Goal: Download file/media

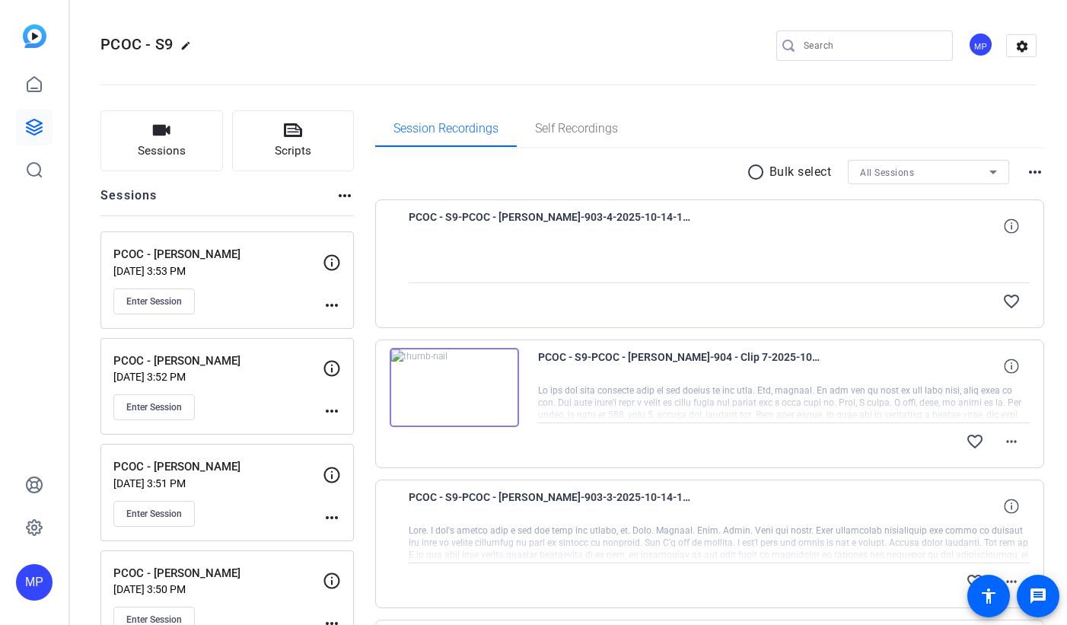
click at [960, 173] on div "All Sessions" at bounding box center [924, 172] width 129 height 19
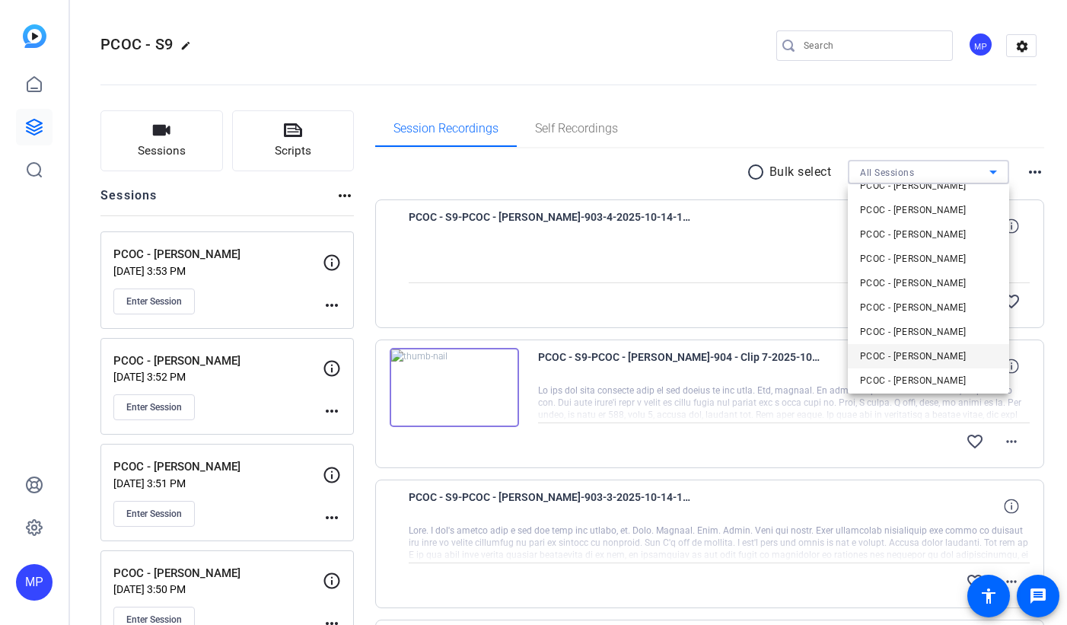
scroll to position [105, 0]
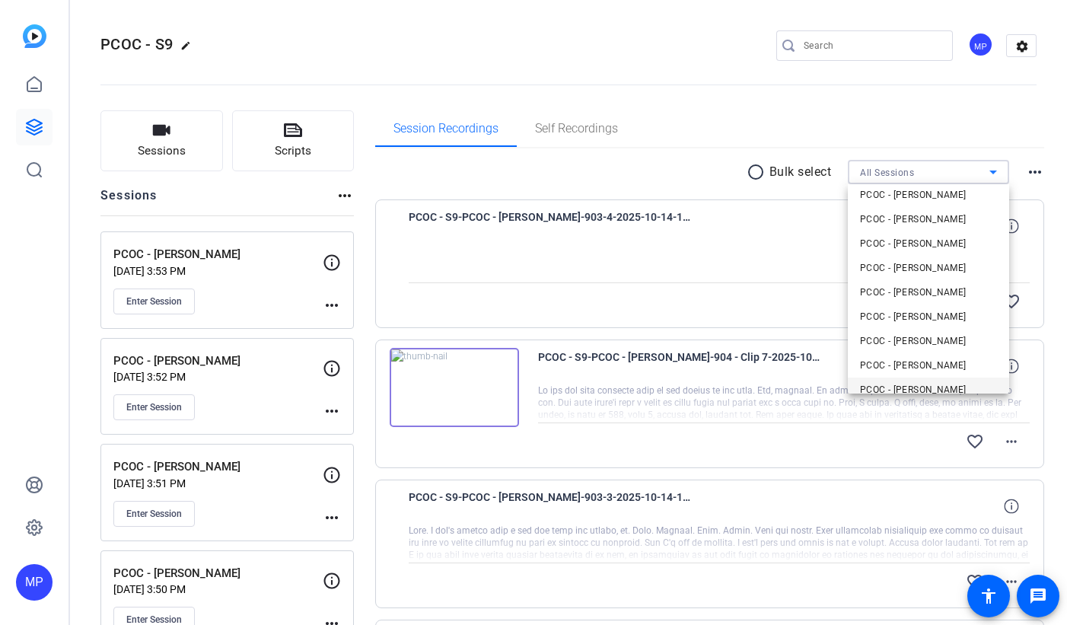
click at [939, 387] on span "PCOC - [PERSON_NAME]" at bounding box center [913, 390] width 107 height 18
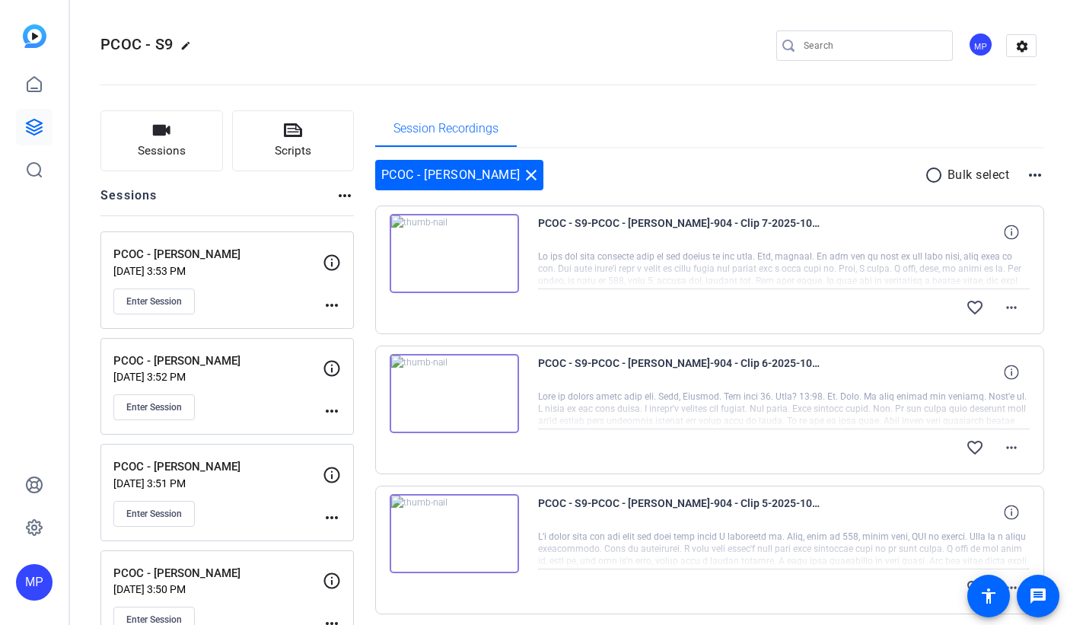
click at [934, 174] on mat-icon "radio_button_unchecked" at bounding box center [936, 175] width 23 height 18
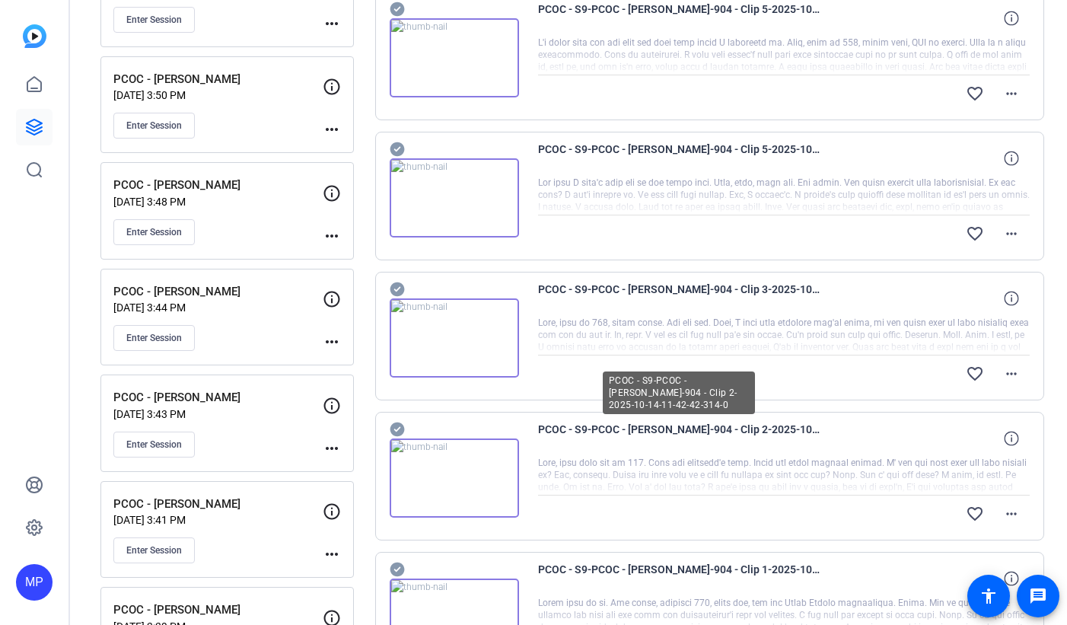
scroll to position [1103, 0]
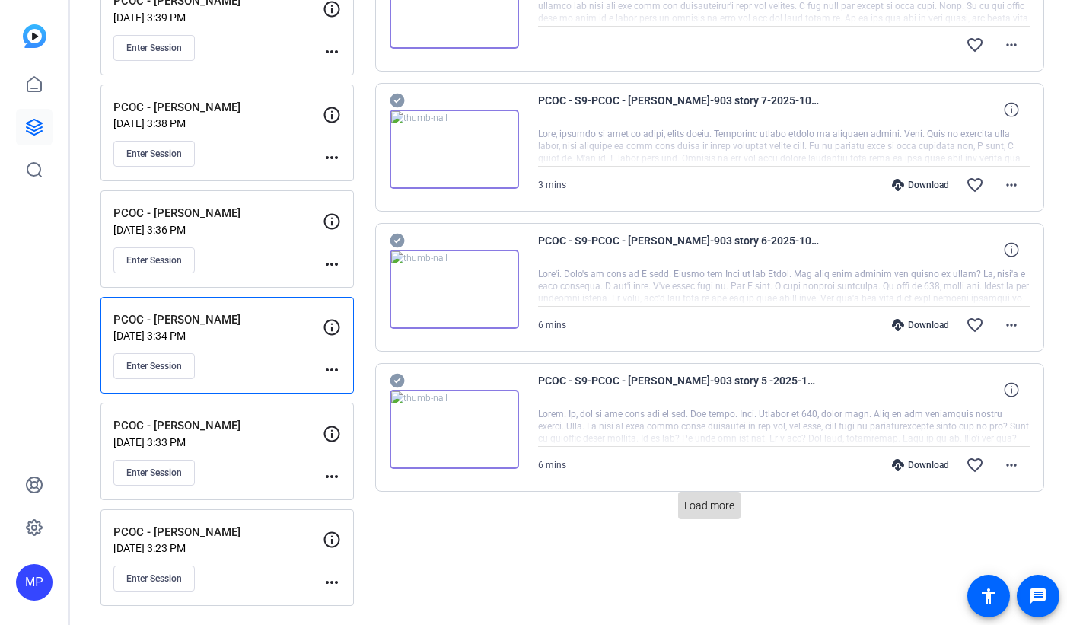
click at [723, 502] on span "Load more" at bounding box center [709, 506] width 50 height 16
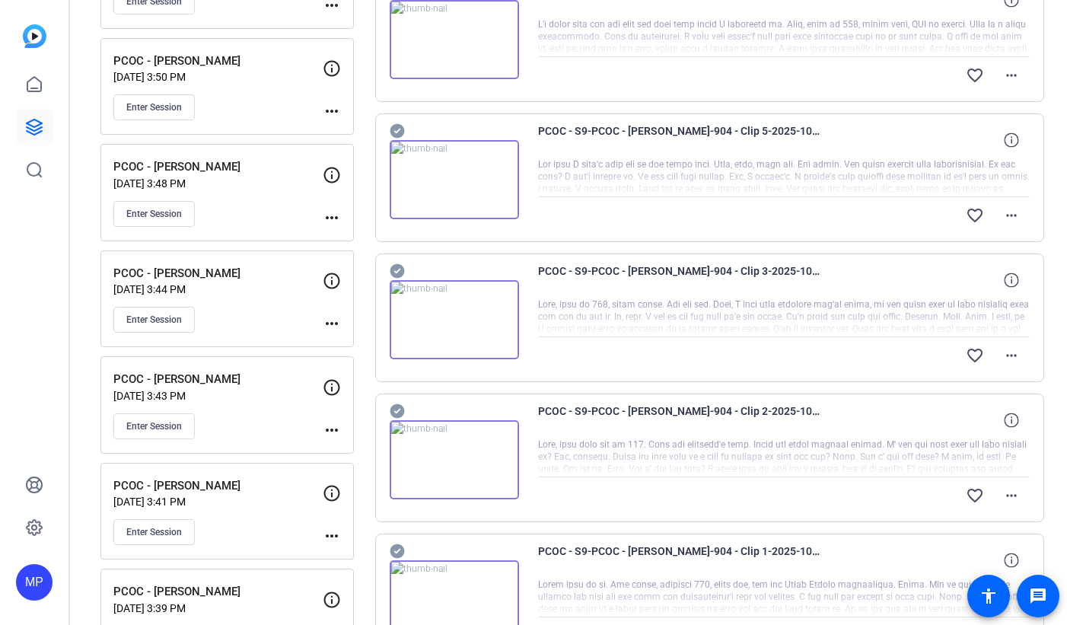
scroll to position [116, 0]
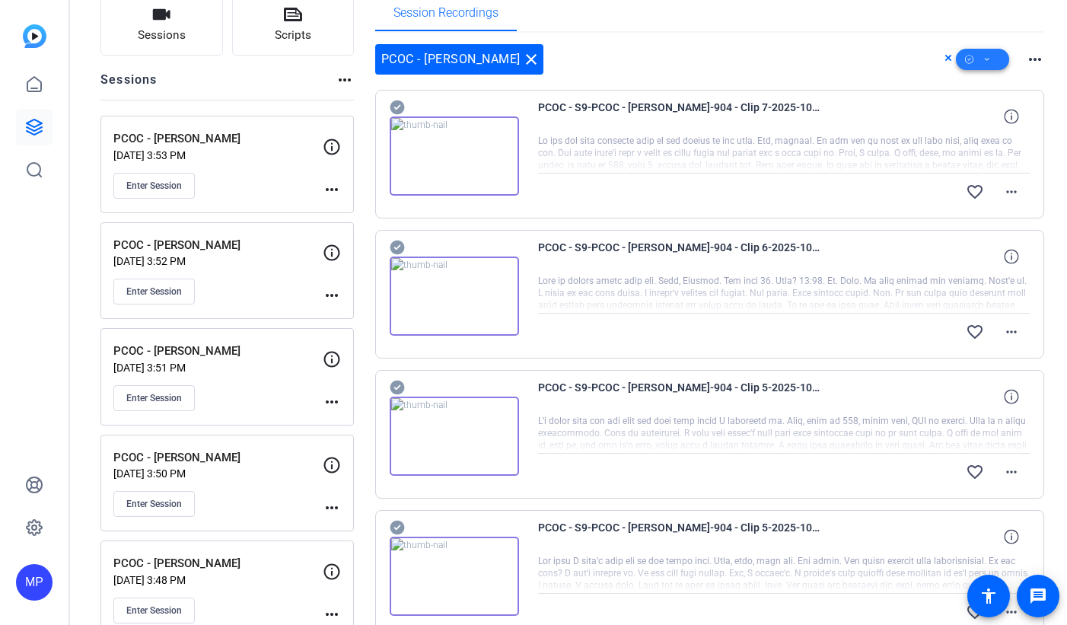
click at [988, 62] on icon at bounding box center [988, 59] width 8 height 19
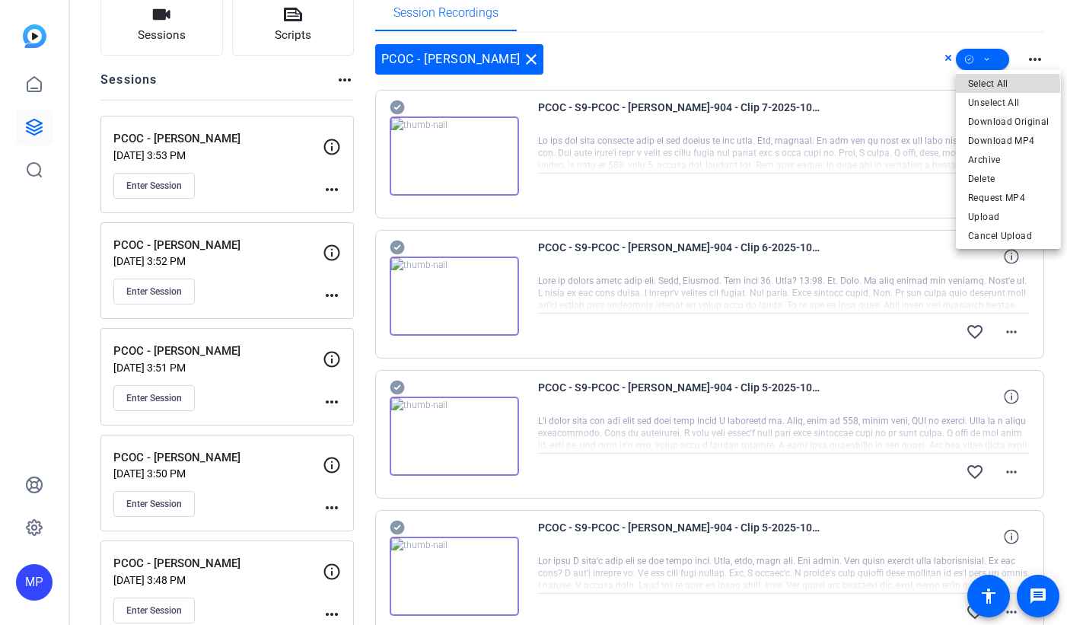
click at [986, 86] on span "Select All" at bounding box center [1008, 84] width 81 height 18
drag, startPoint x: 845, startPoint y: 40, endPoint x: 846, endPoint y: 105, distance: 64.7
click at [845, 40] on div at bounding box center [533, 312] width 1067 height 625
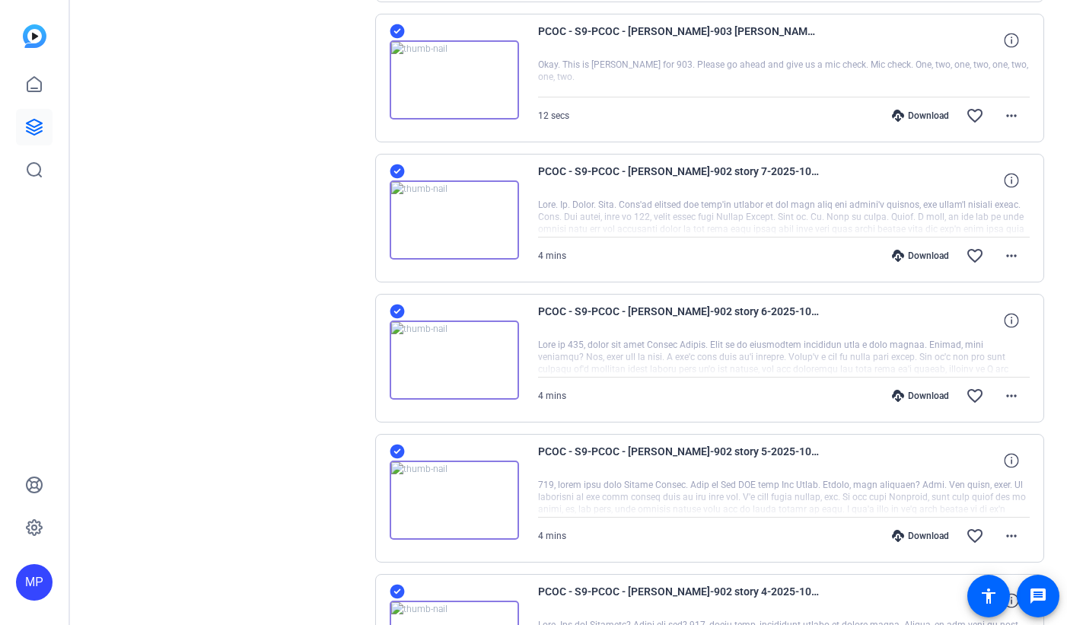
scroll to position [2466, 0]
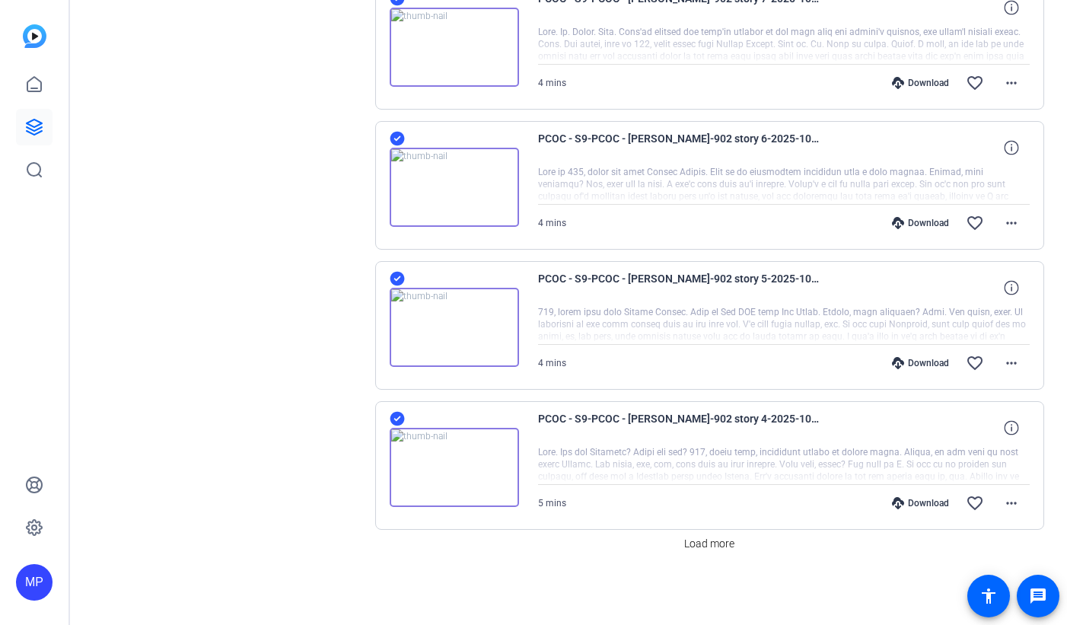
click at [397, 416] on icon at bounding box center [397, 419] width 14 height 14
click at [400, 278] on icon at bounding box center [397, 279] width 14 height 14
click at [395, 136] on icon at bounding box center [397, 139] width 14 height 14
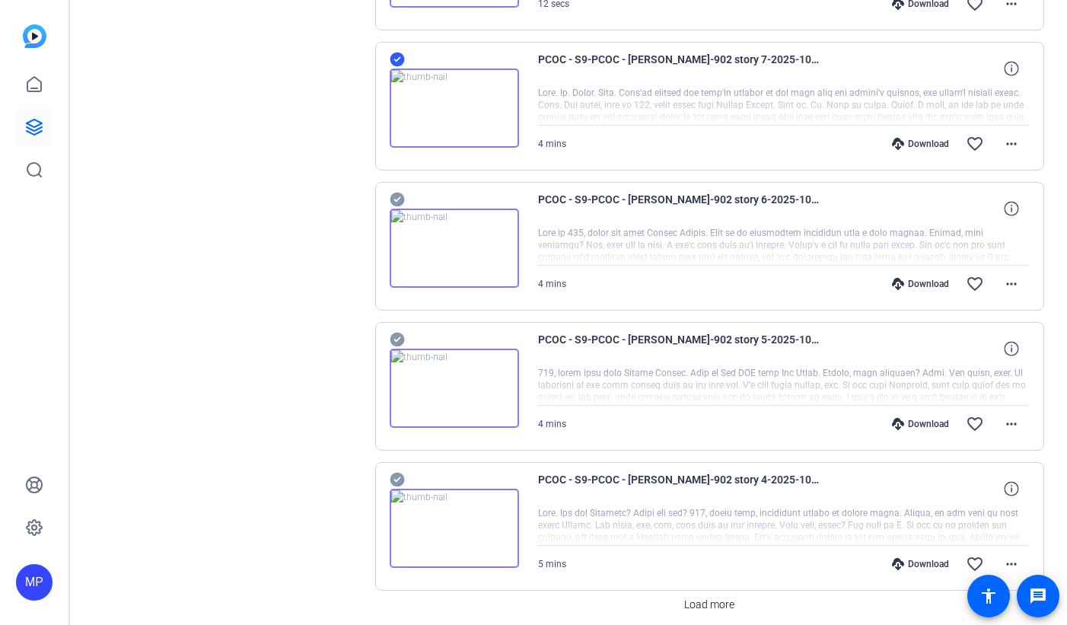
scroll to position [2335, 0]
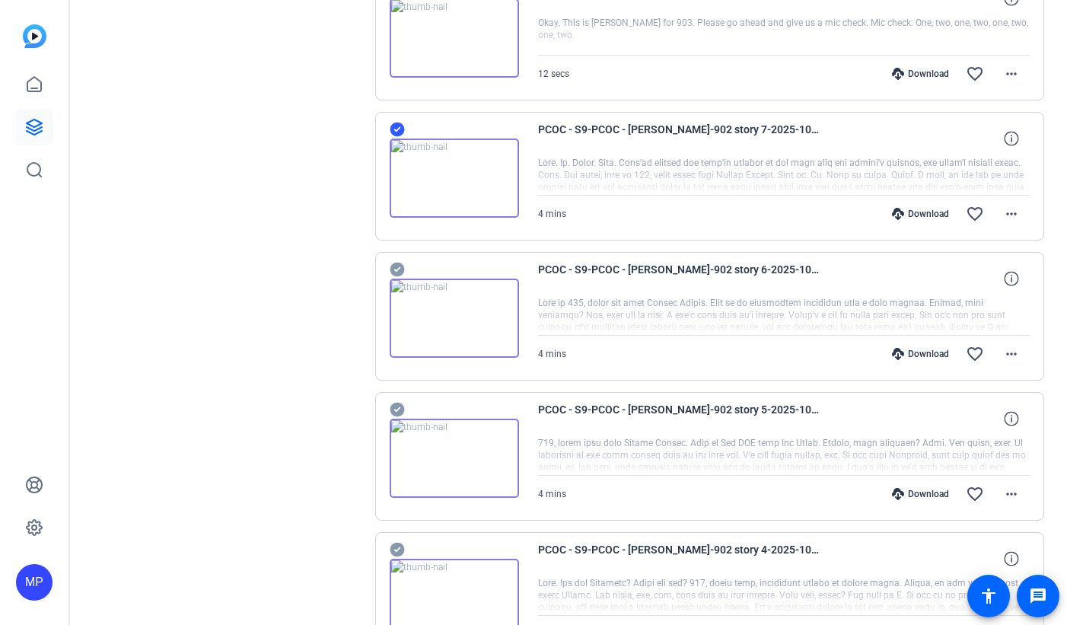
click at [397, 126] on icon at bounding box center [397, 130] width 14 height 14
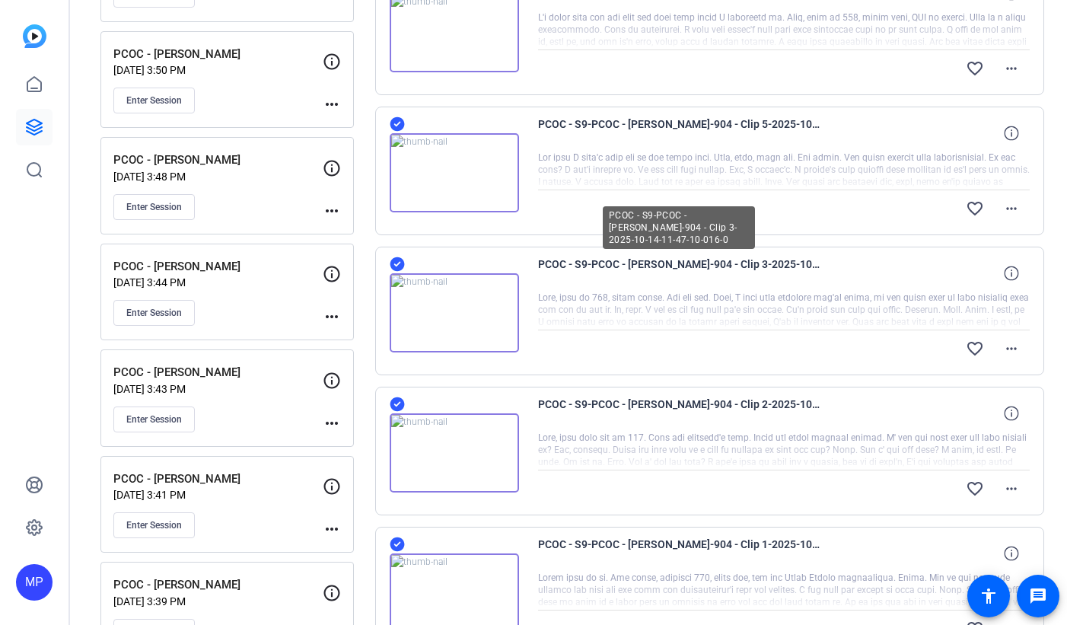
scroll to position [155, 0]
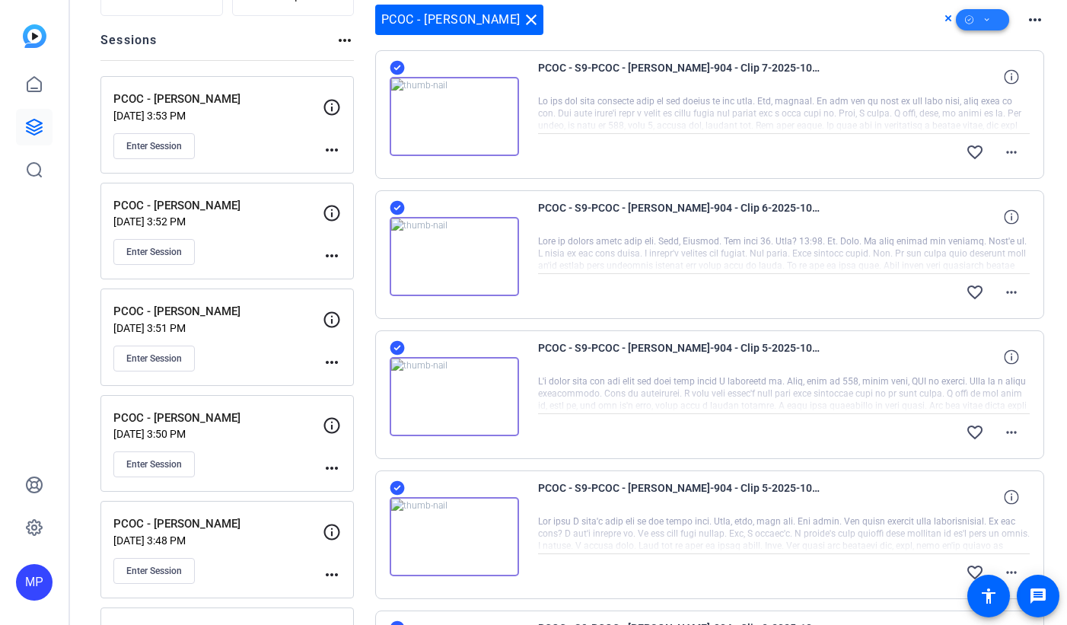
click at [990, 19] on icon at bounding box center [988, 20] width 8 height 19
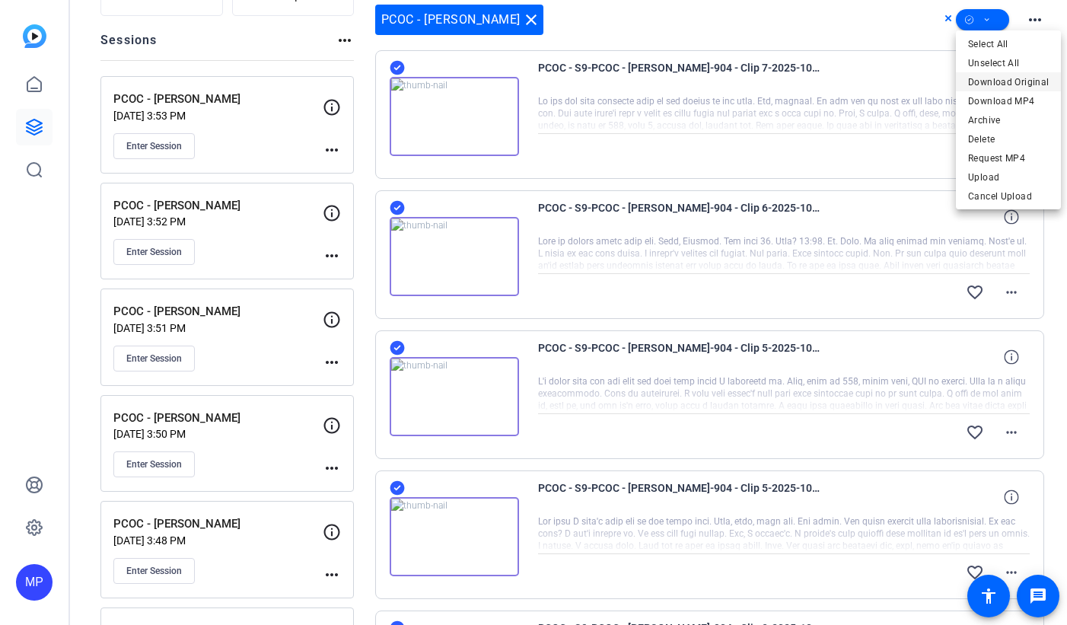
click at [993, 81] on span "Download Original" at bounding box center [1008, 82] width 81 height 18
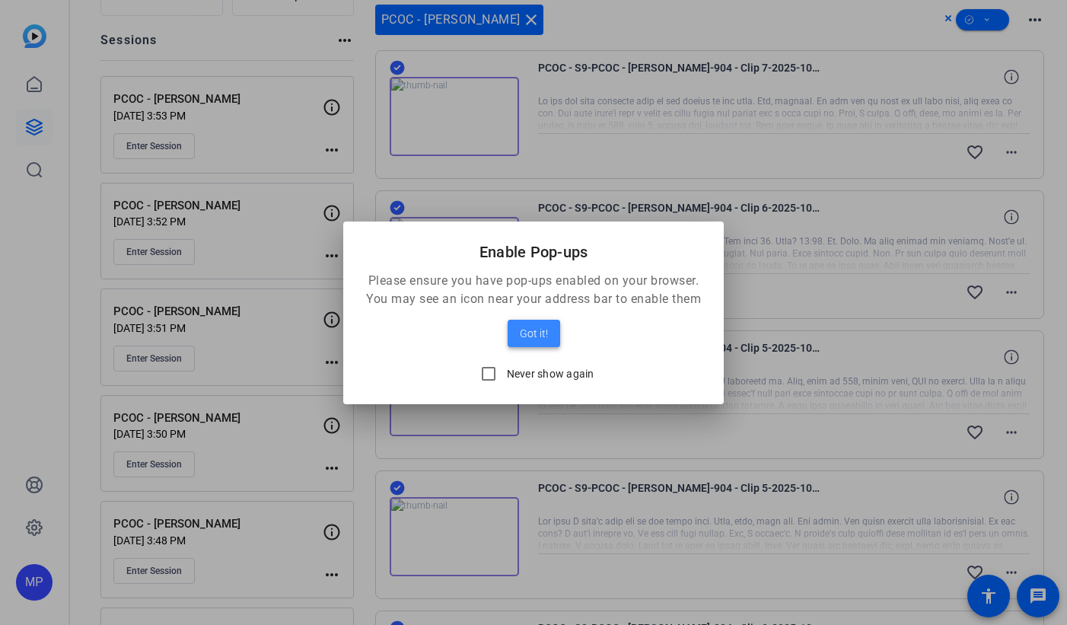
click at [540, 337] on span "Got it!" at bounding box center [534, 333] width 28 height 18
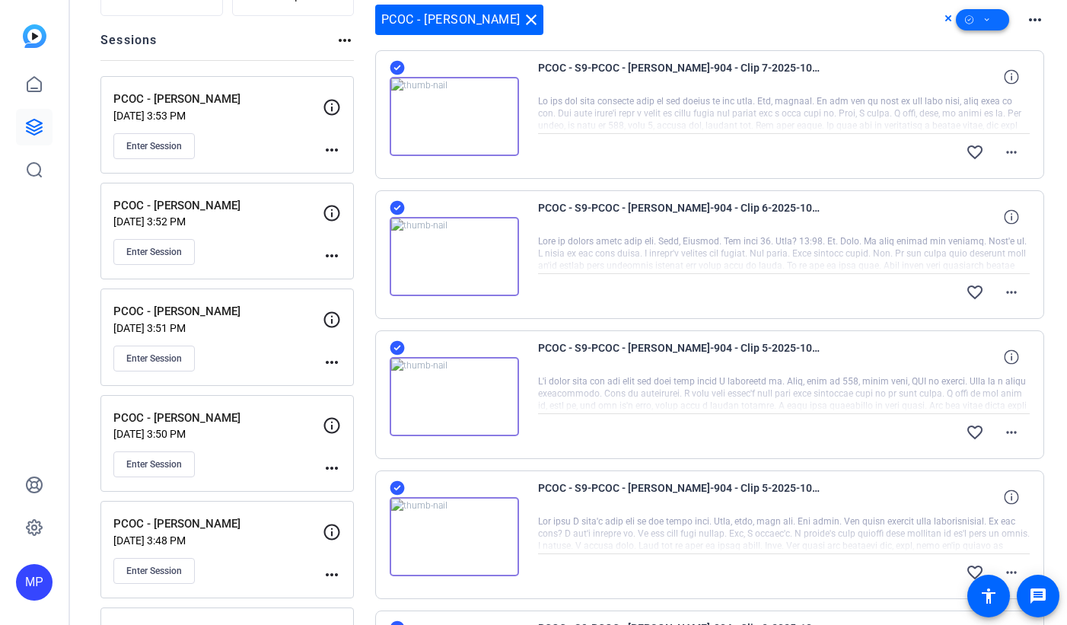
click at [993, 19] on span at bounding box center [982, 20] width 53 height 37
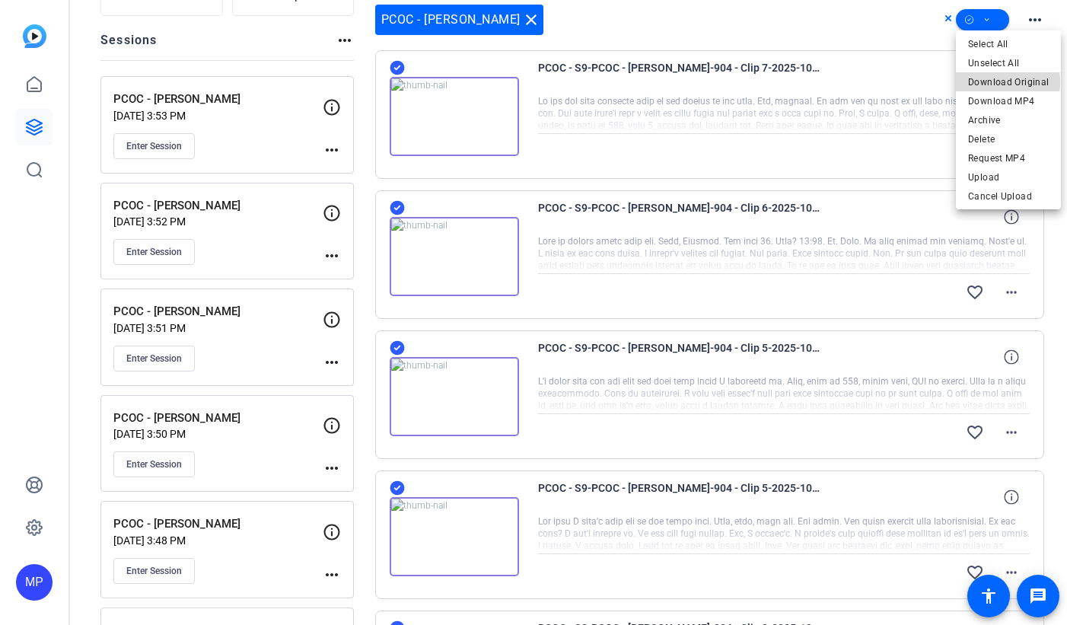
click at [1007, 82] on span "Download Original" at bounding box center [1008, 82] width 81 height 18
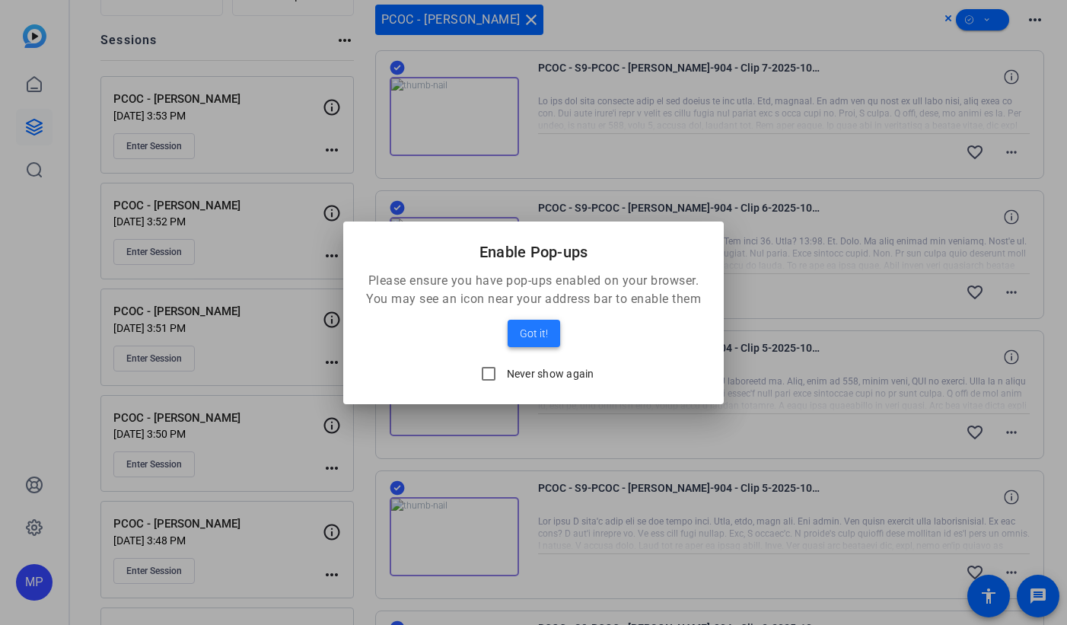
click at [542, 333] on span "Got it!" at bounding box center [534, 333] width 28 height 18
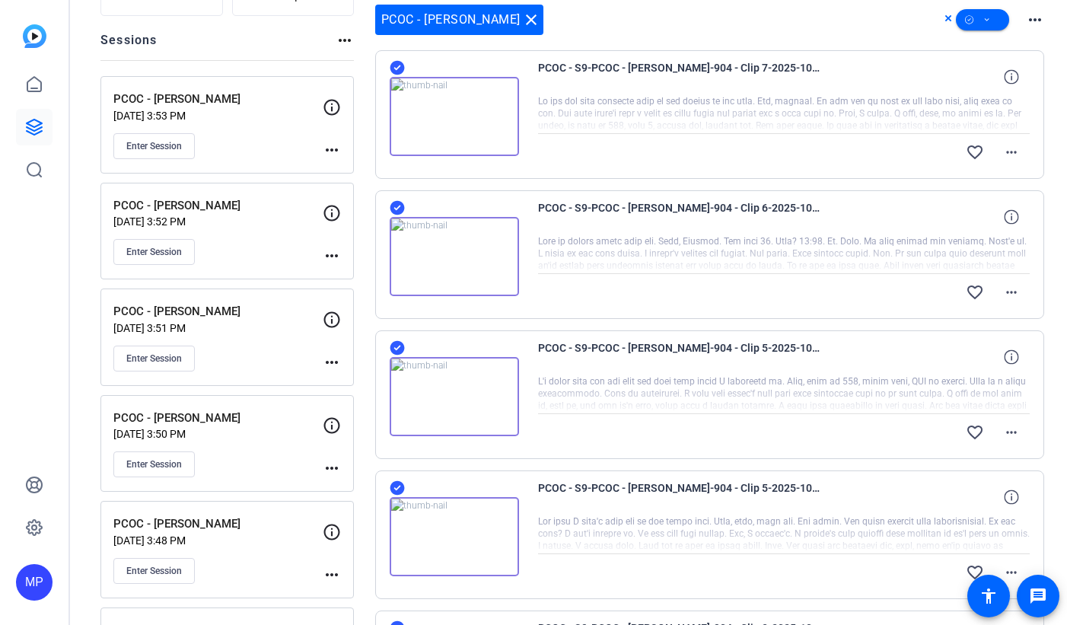
scroll to position [0, 0]
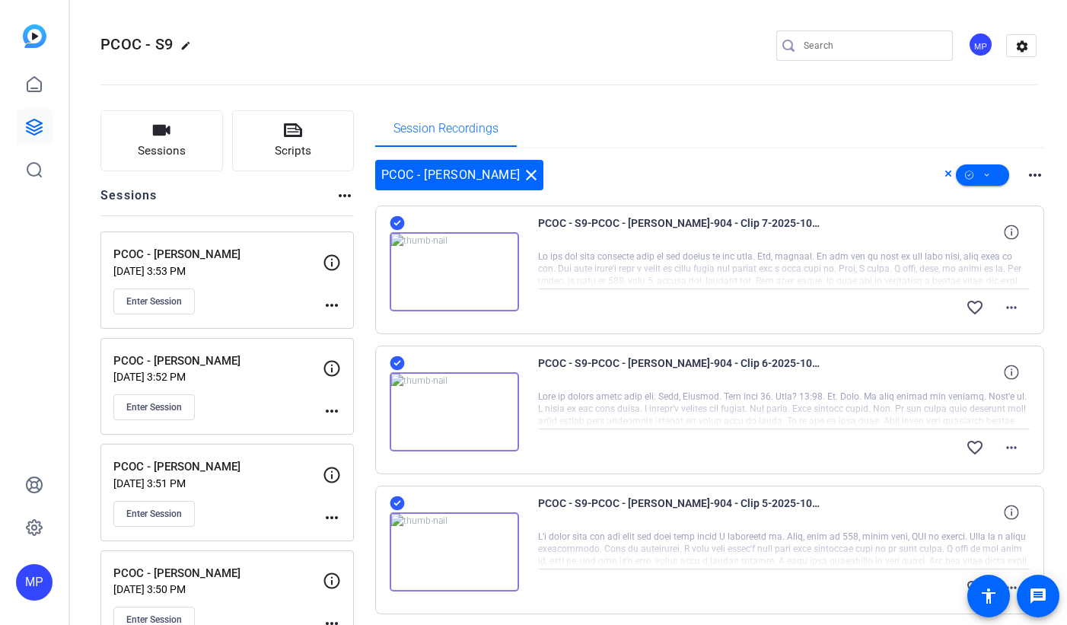
click at [516, 164] on div "PCOC - Marcus Harvey close" at bounding box center [459, 175] width 168 height 30
click at [522, 174] on mat-icon "close" at bounding box center [531, 175] width 18 height 18
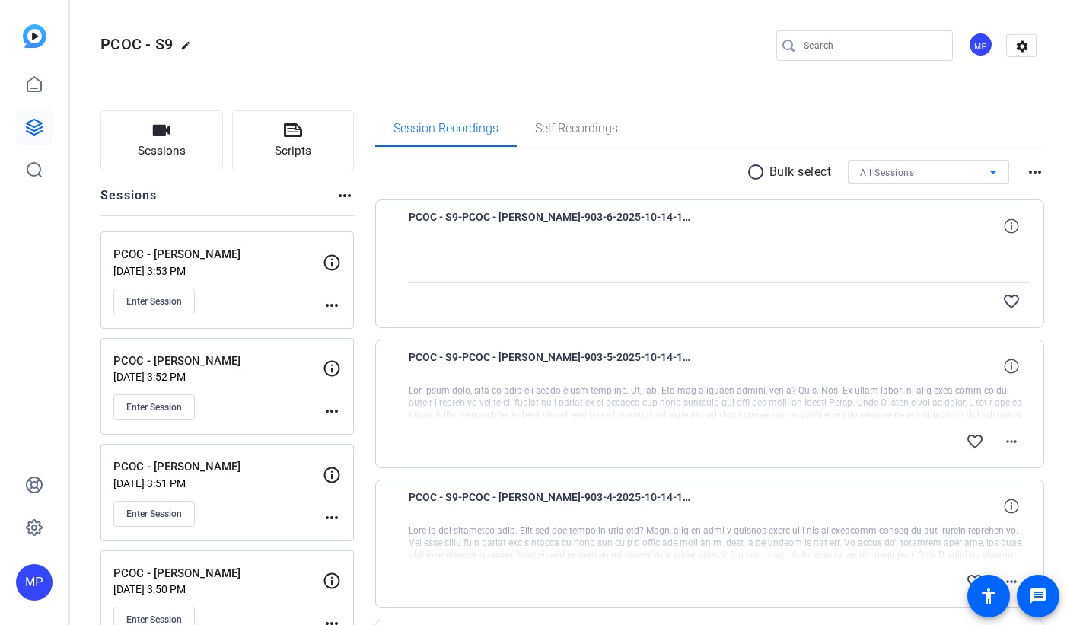
click at [923, 179] on div "All Sessions" at bounding box center [924, 172] width 129 height 19
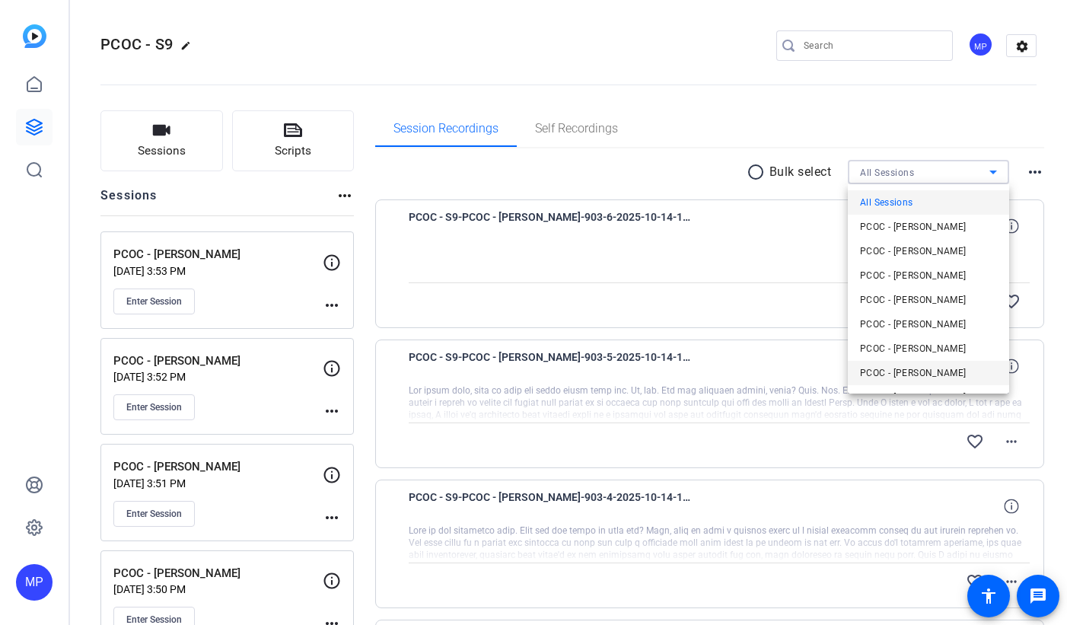
click at [938, 375] on span "PCOC - [PERSON_NAME]" at bounding box center [913, 373] width 107 height 18
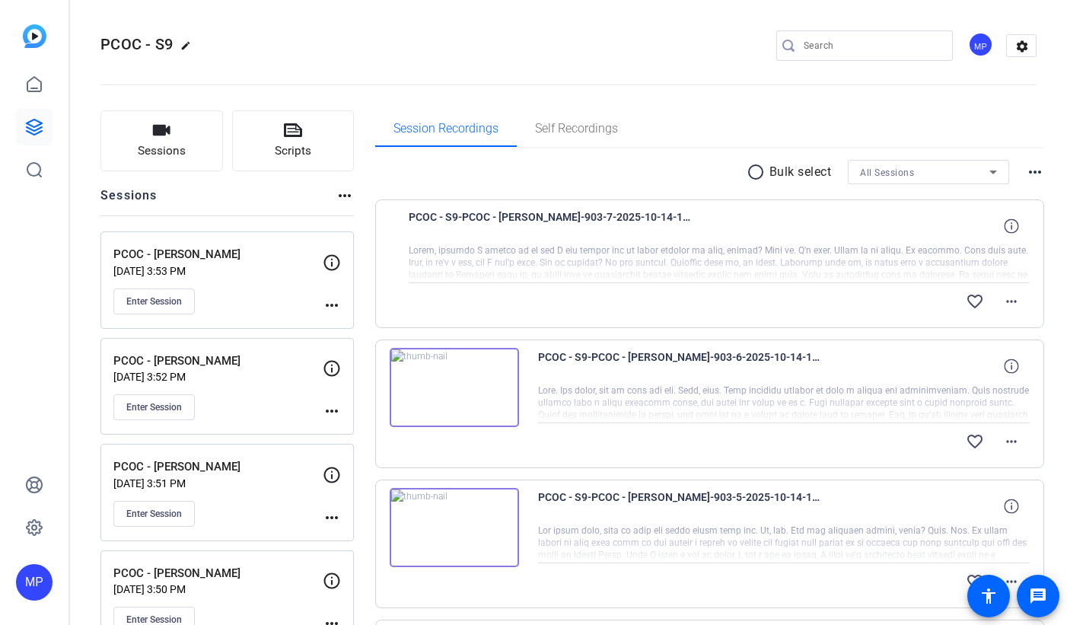
click at [750, 172] on mat-icon "radio_button_unchecked" at bounding box center [758, 172] width 23 height 18
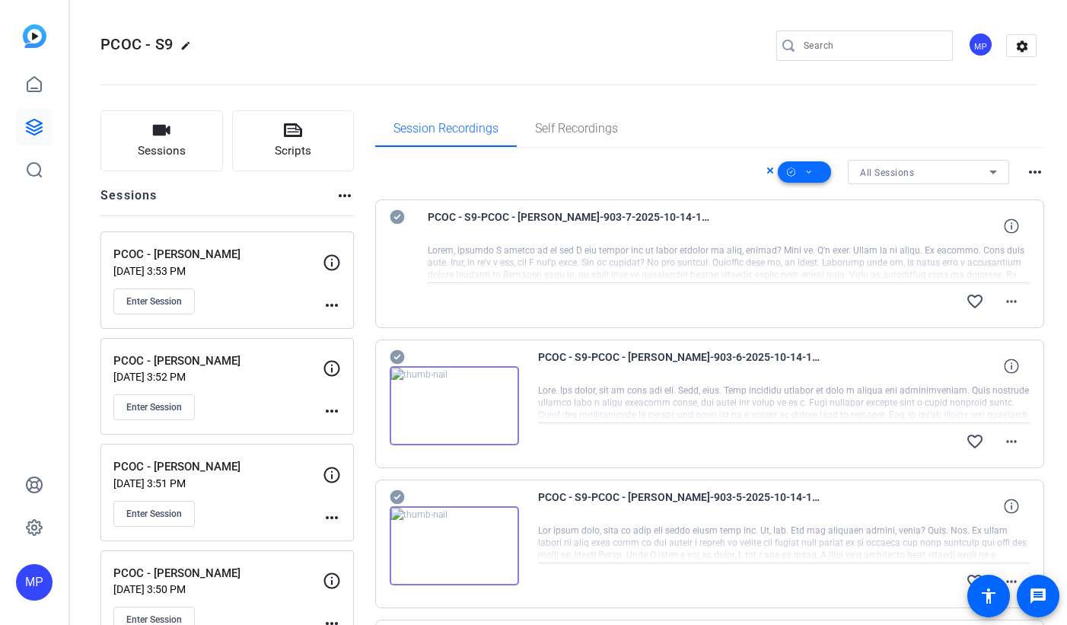
click at [815, 174] on span at bounding box center [804, 172] width 53 height 37
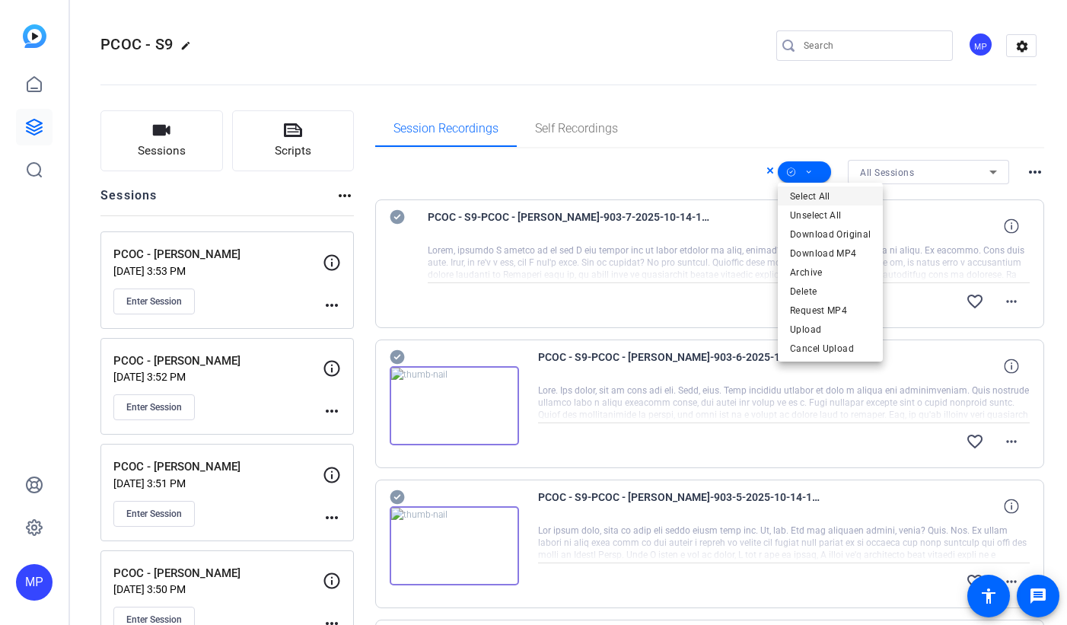
drag, startPoint x: 836, startPoint y: 196, endPoint x: 828, endPoint y: 198, distance: 7.8
click at [835, 197] on span "Select All" at bounding box center [830, 196] width 81 height 18
click at [397, 221] on div at bounding box center [533, 312] width 1067 height 625
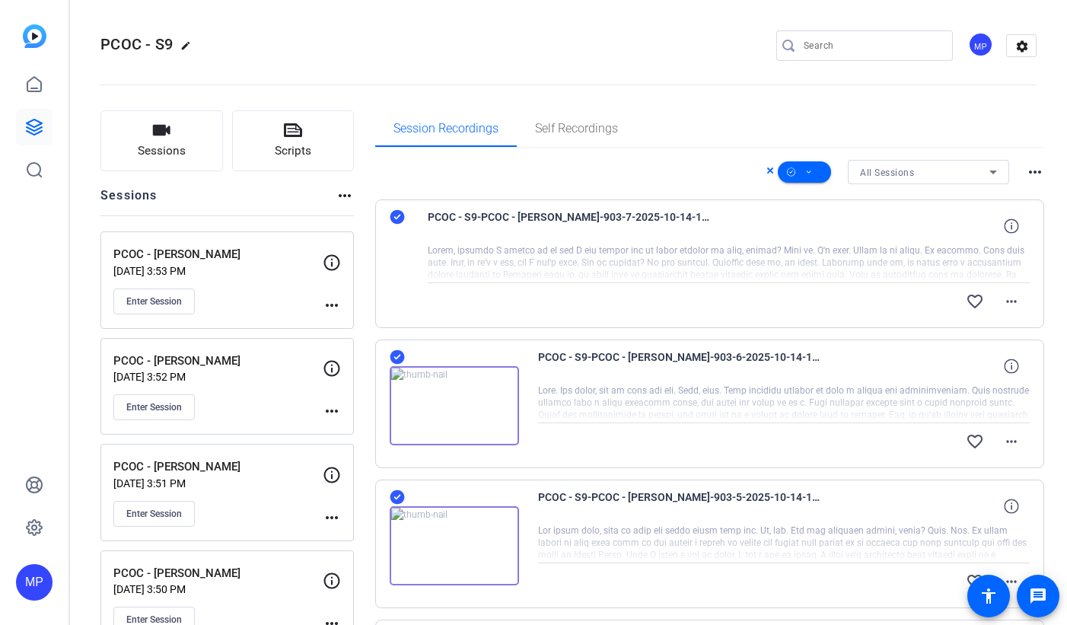
click at [396, 218] on icon at bounding box center [397, 217] width 15 height 18
click at [921, 168] on div "All Sessions" at bounding box center [924, 172] width 129 height 19
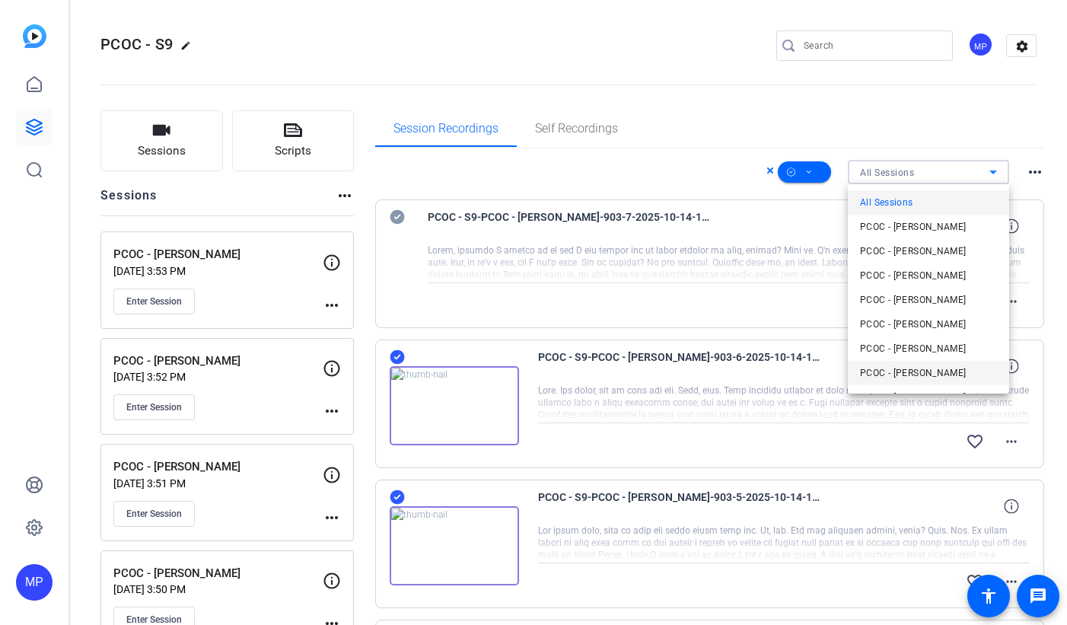
click at [939, 373] on span "PCOC - [PERSON_NAME]" at bounding box center [913, 373] width 107 height 18
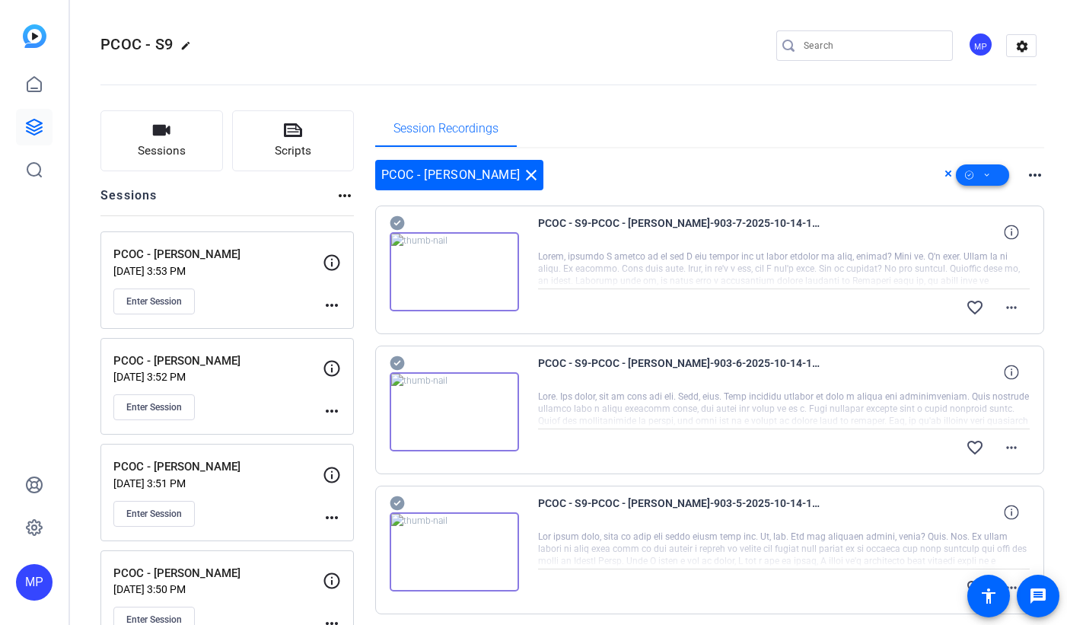
click at [990, 176] on icon at bounding box center [988, 175] width 8 height 19
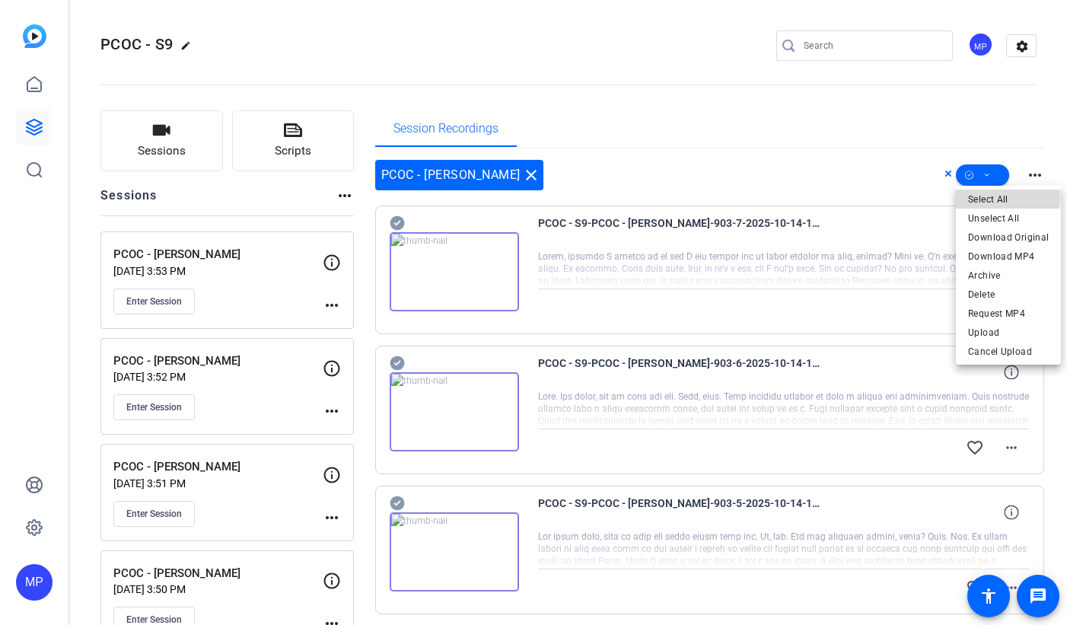
click at [998, 198] on span "Select All" at bounding box center [1008, 199] width 81 height 18
click at [684, 147] on div at bounding box center [533, 312] width 1067 height 625
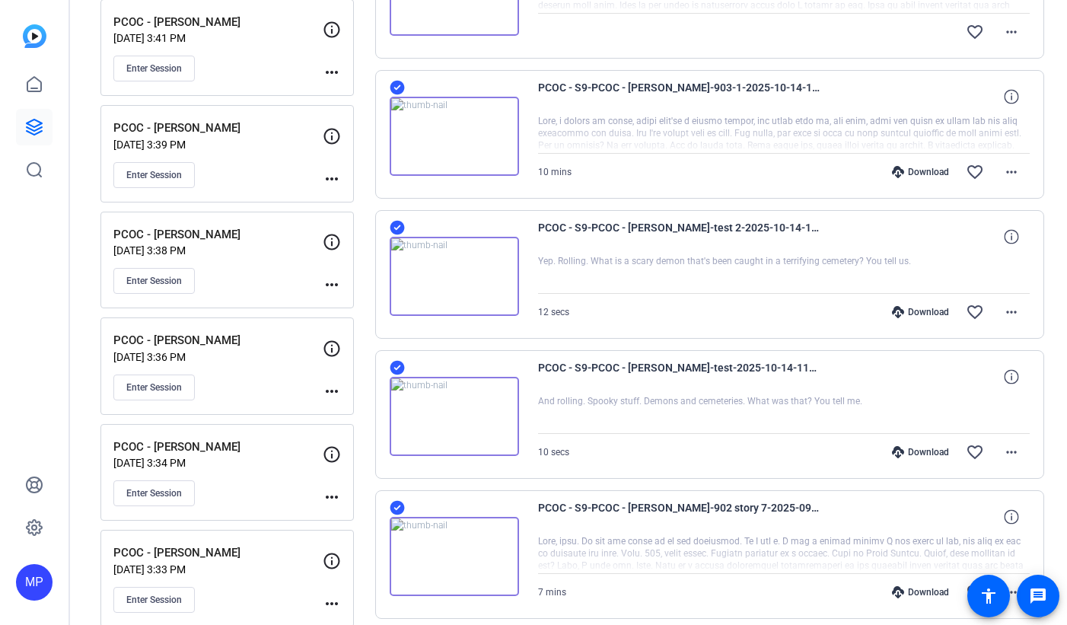
scroll to position [1103, 0]
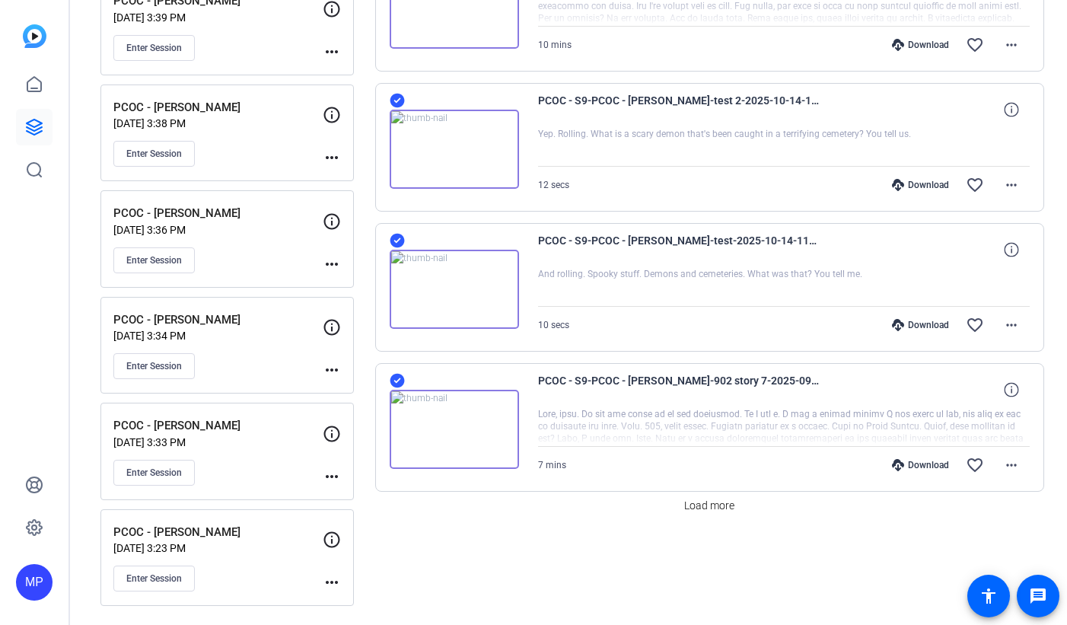
click at [396, 381] on icon at bounding box center [397, 380] width 15 height 18
click at [398, 244] on icon at bounding box center [397, 241] width 14 height 14
click at [399, 99] on icon at bounding box center [397, 100] width 15 height 18
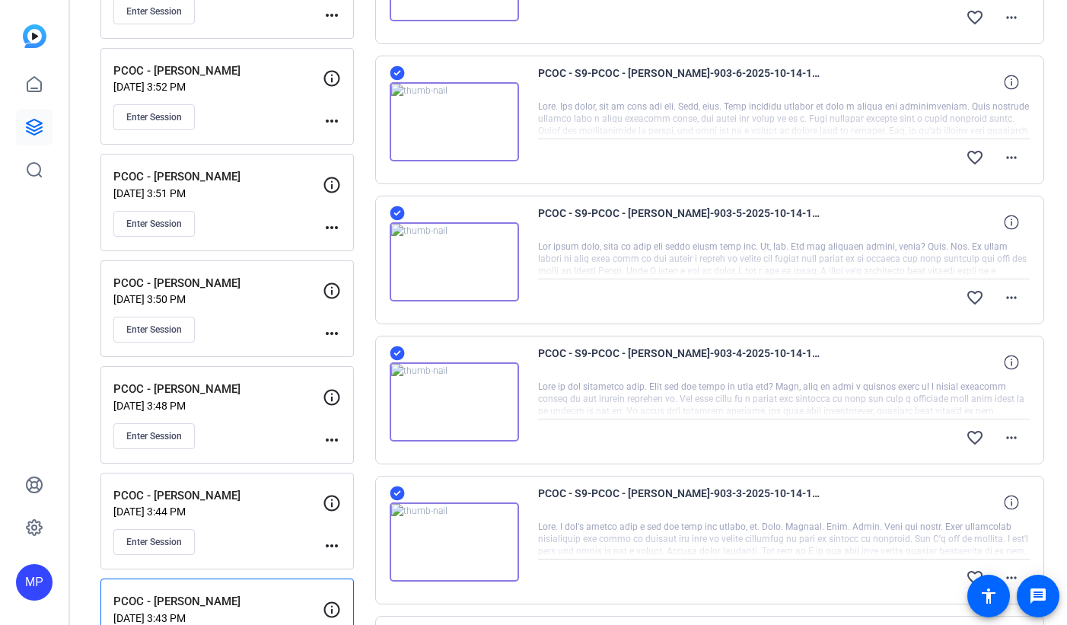
scroll to position [0, 0]
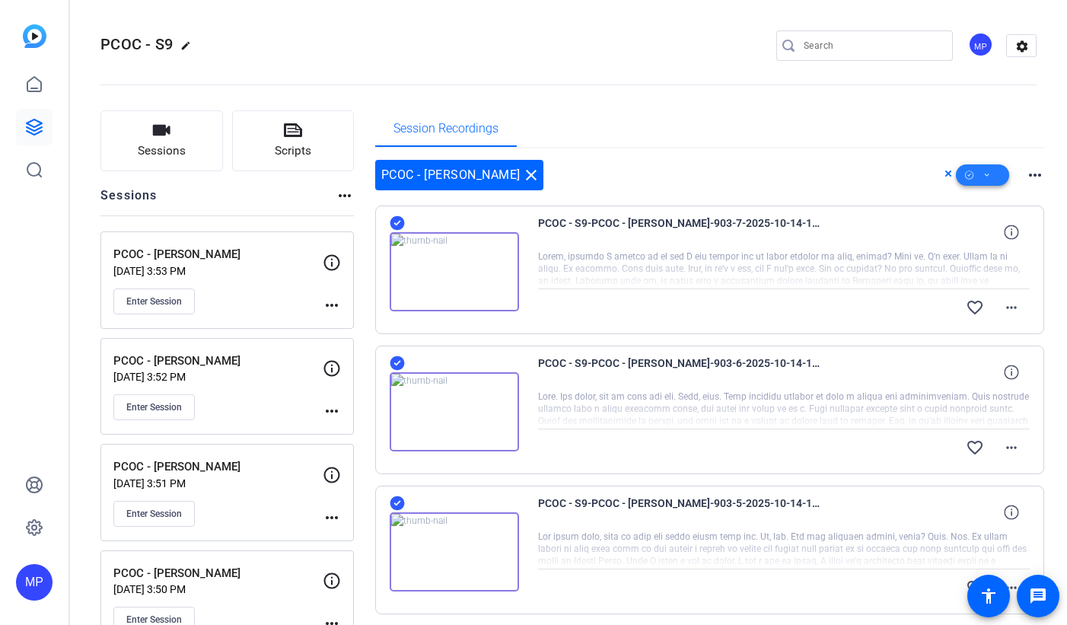
click at [986, 174] on icon at bounding box center [987, 175] width 5 height 3
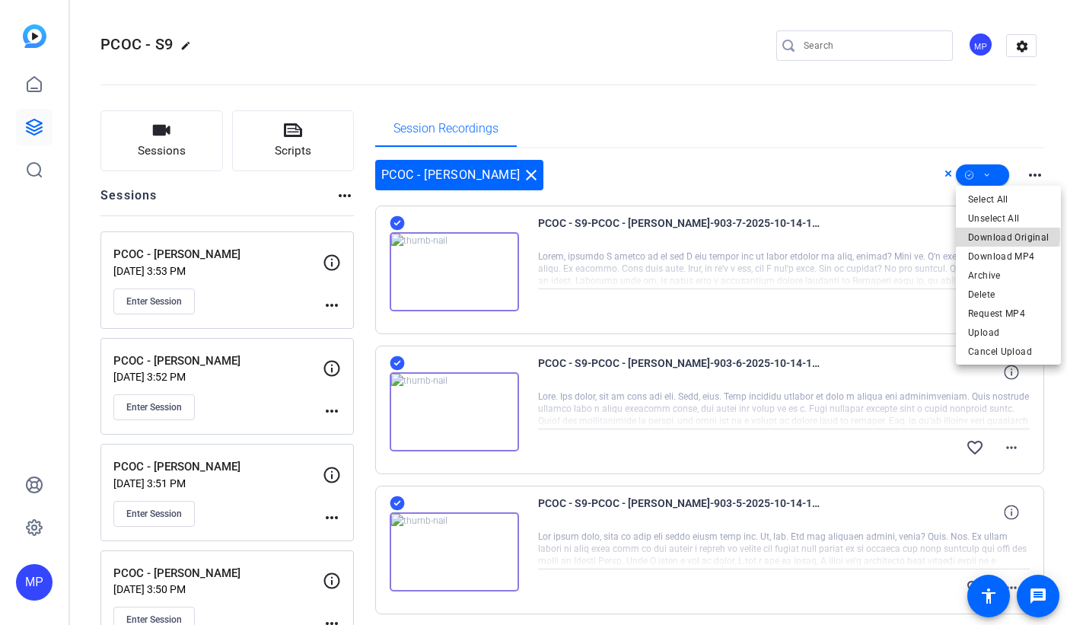
click at [1004, 235] on span "Download Original" at bounding box center [1008, 237] width 81 height 18
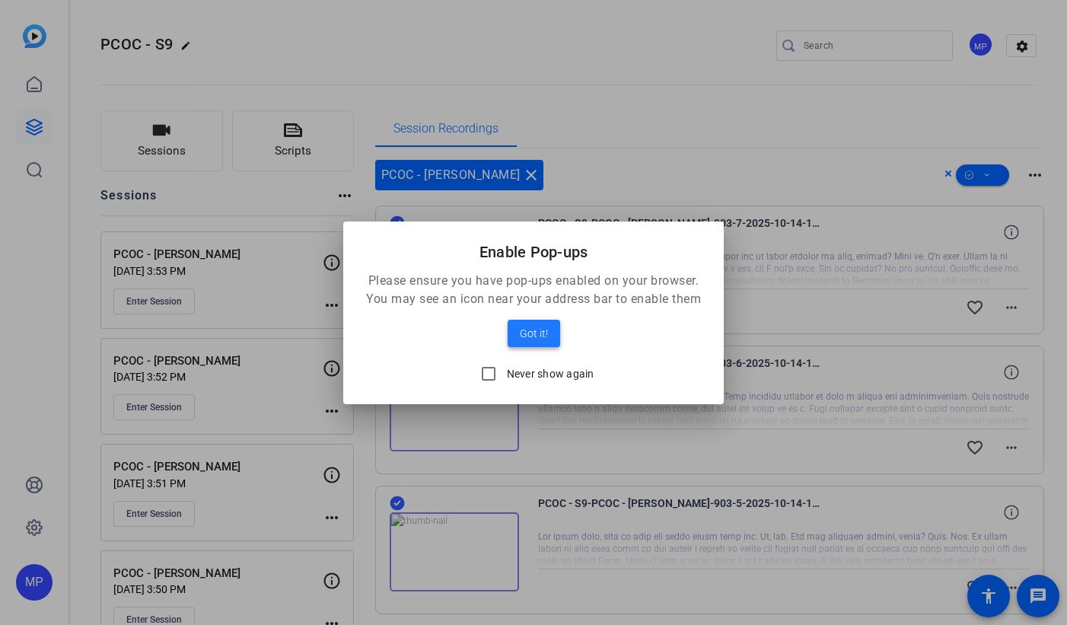
click at [538, 342] on span at bounding box center [534, 333] width 53 height 37
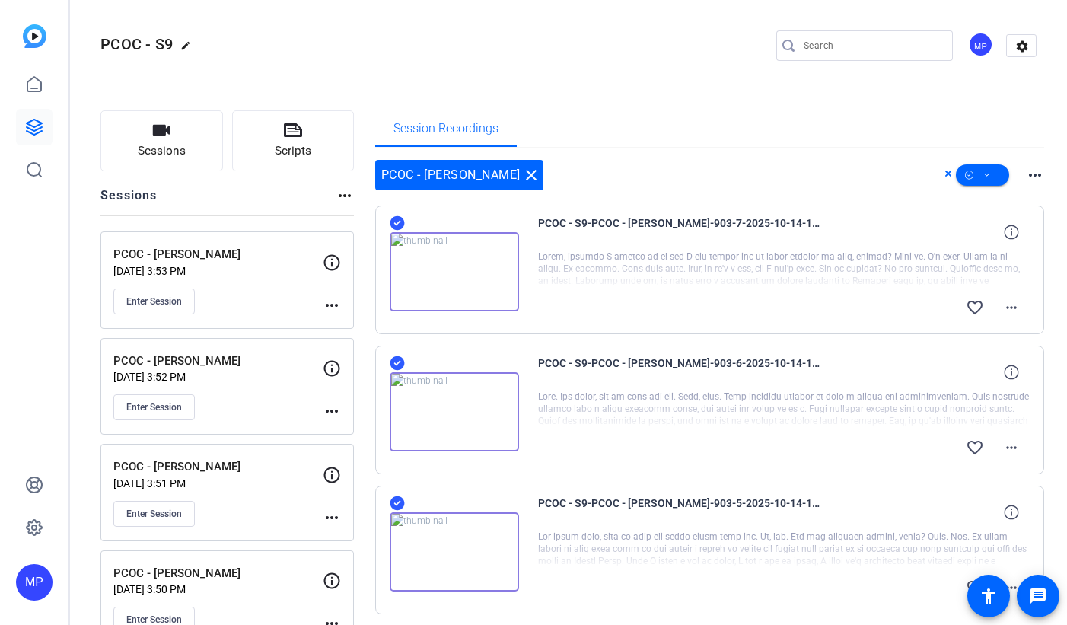
click at [760, 112] on div "Session Recordings" at bounding box center [710, 128] width 670 height 37
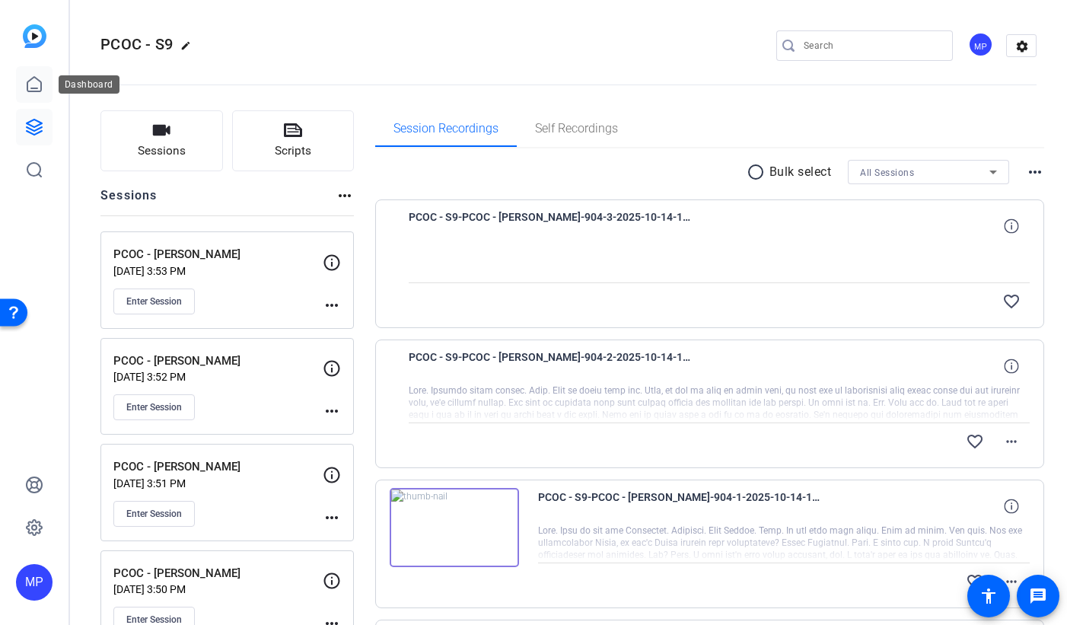
click at [30, 82] on icon at bounding box center [34, 84] width 18 height 18
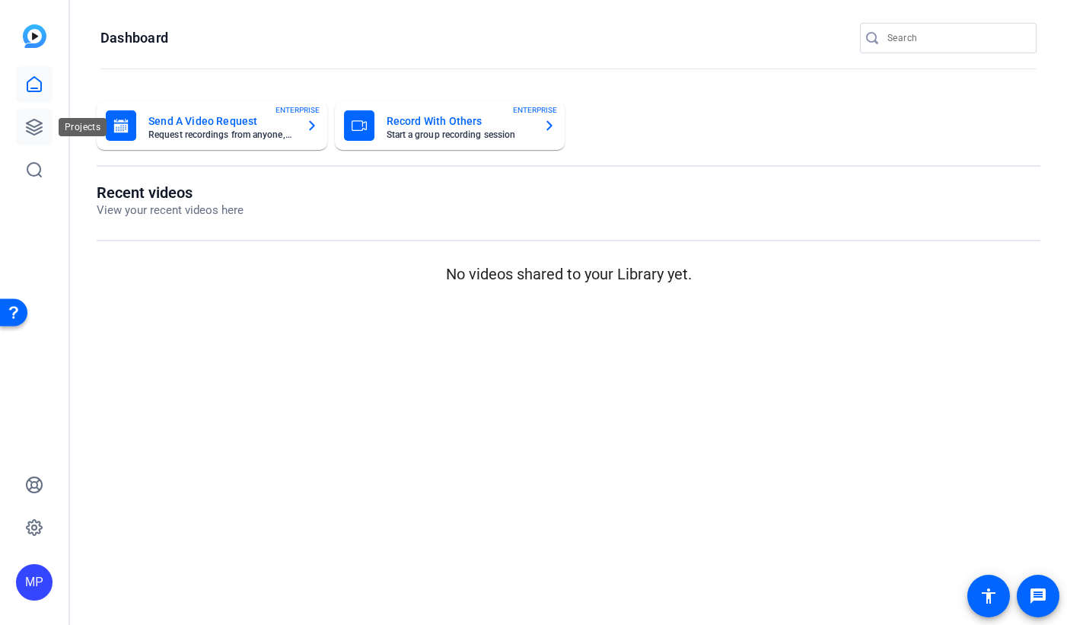
click at [36, 123] on icon at bounding box center [34, 127] width 18 height 18
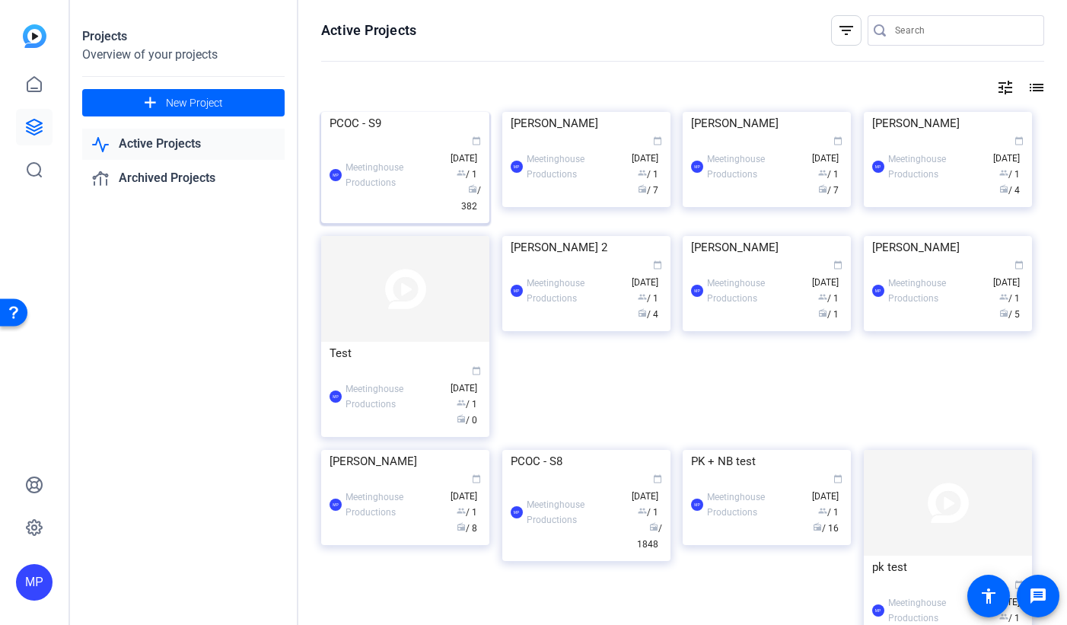
click at [381, 135] on div "PCOC - S9" at bounding box center [405, 123] width 151 height 23
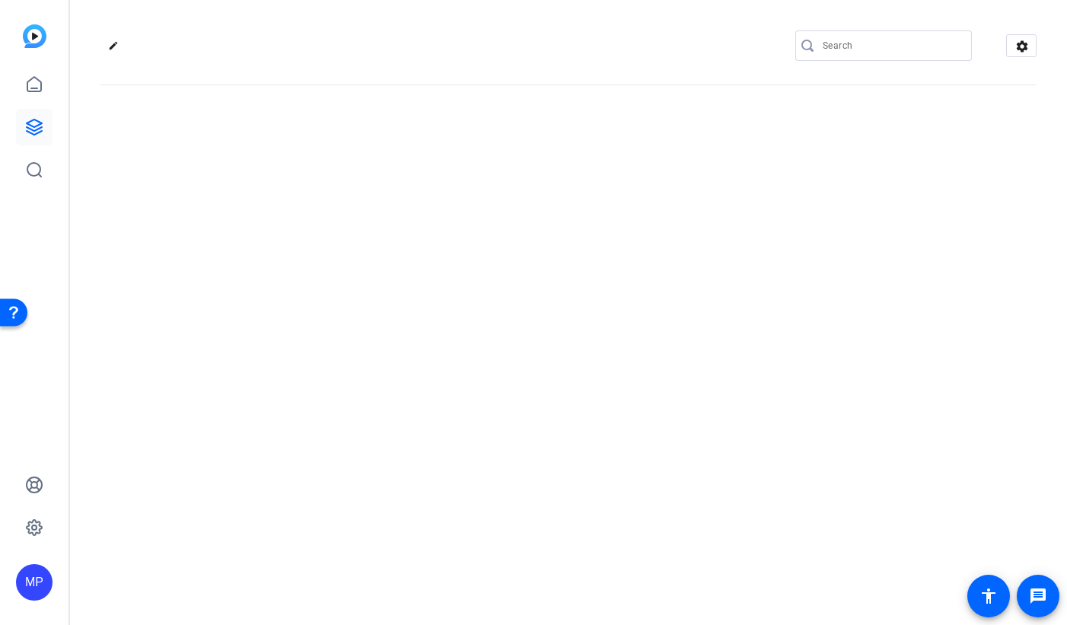
click at [381, 215] on div "edit settings" at bounding box center [568, 312] width 997 height 625
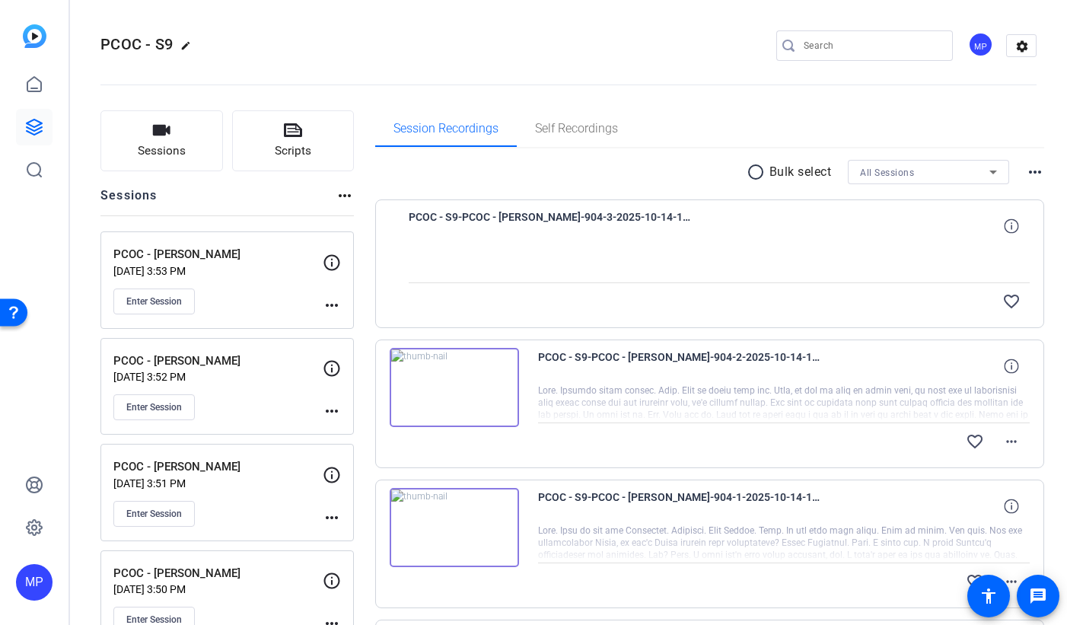
click at [779, 110] on div "Session Recordings Self Recordings" at bounding box center [710, 128] width 670 height 37
click at [912, 171] on span "All Sessions" at bounding box center [887, 172] width 54 height 11
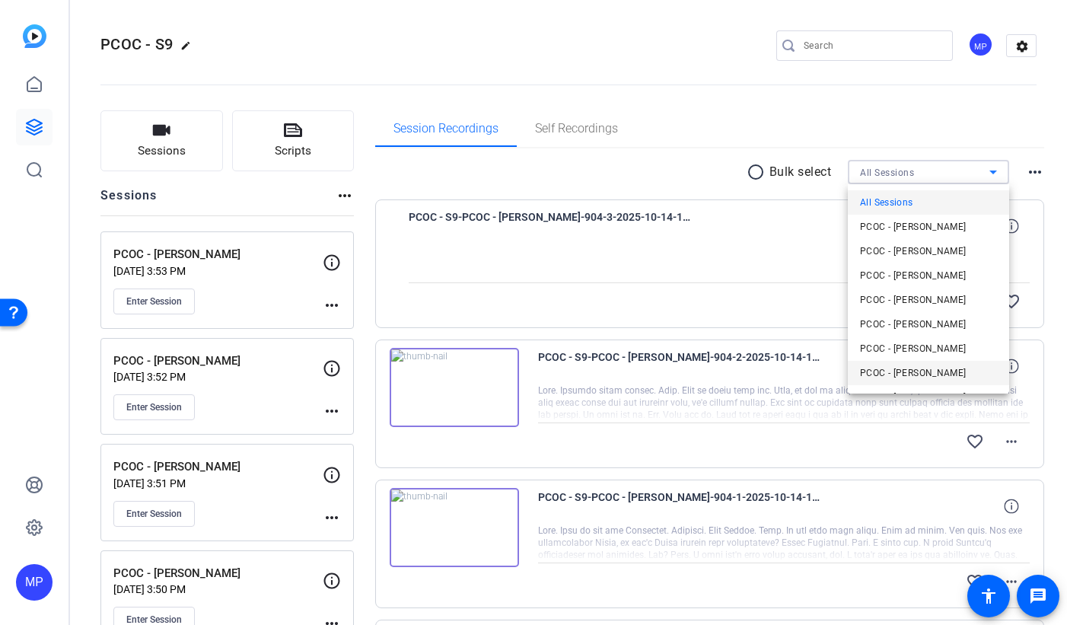
click at [932, 375] on span "PCOC - [PERSON_NAME]" at bounding box center [913, 373] width 107 height 18
